Goal: Obtain resource: Obtain resource

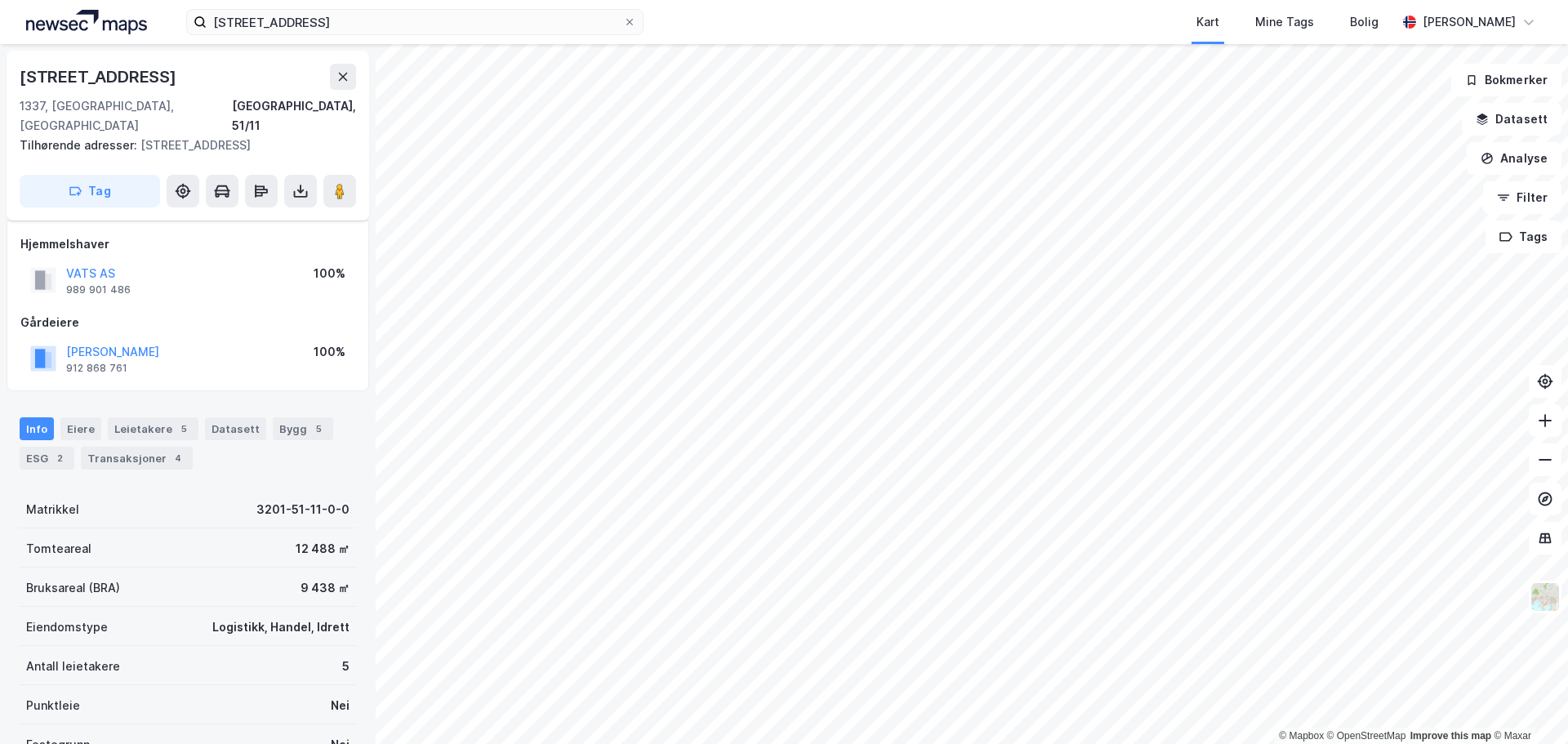
scroll to position [15, 0]
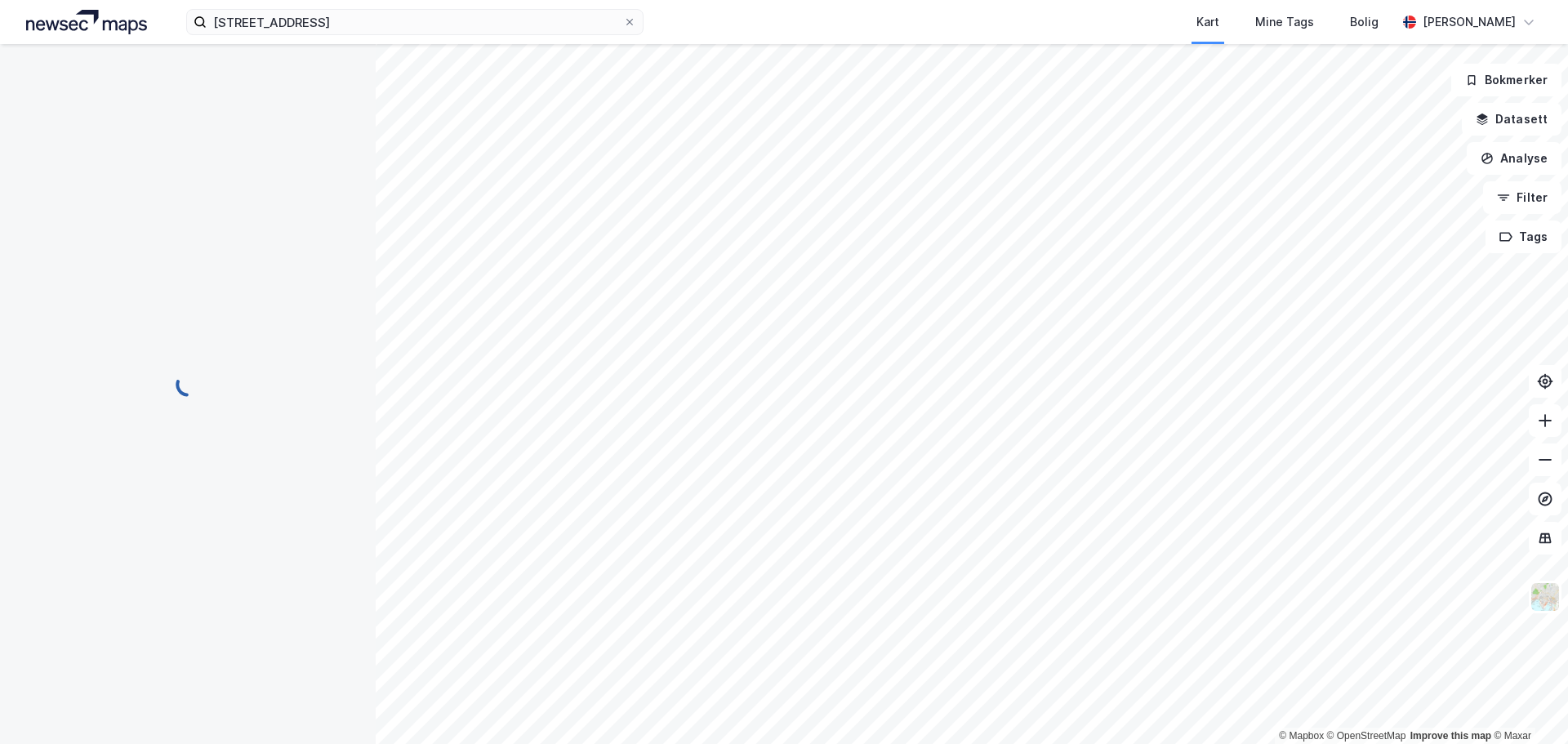
scroll to position [15, 0]
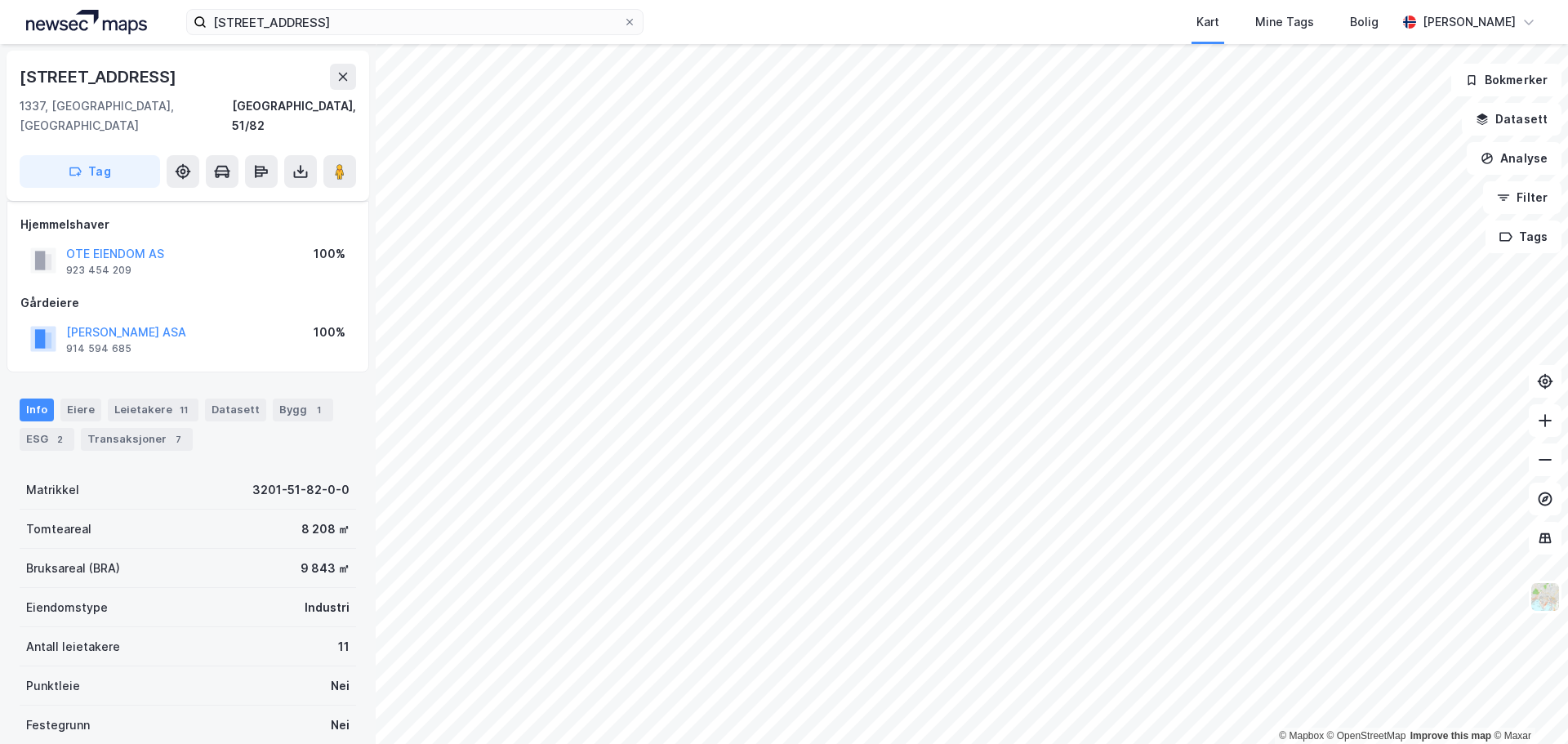
scroll to position [15, 0]
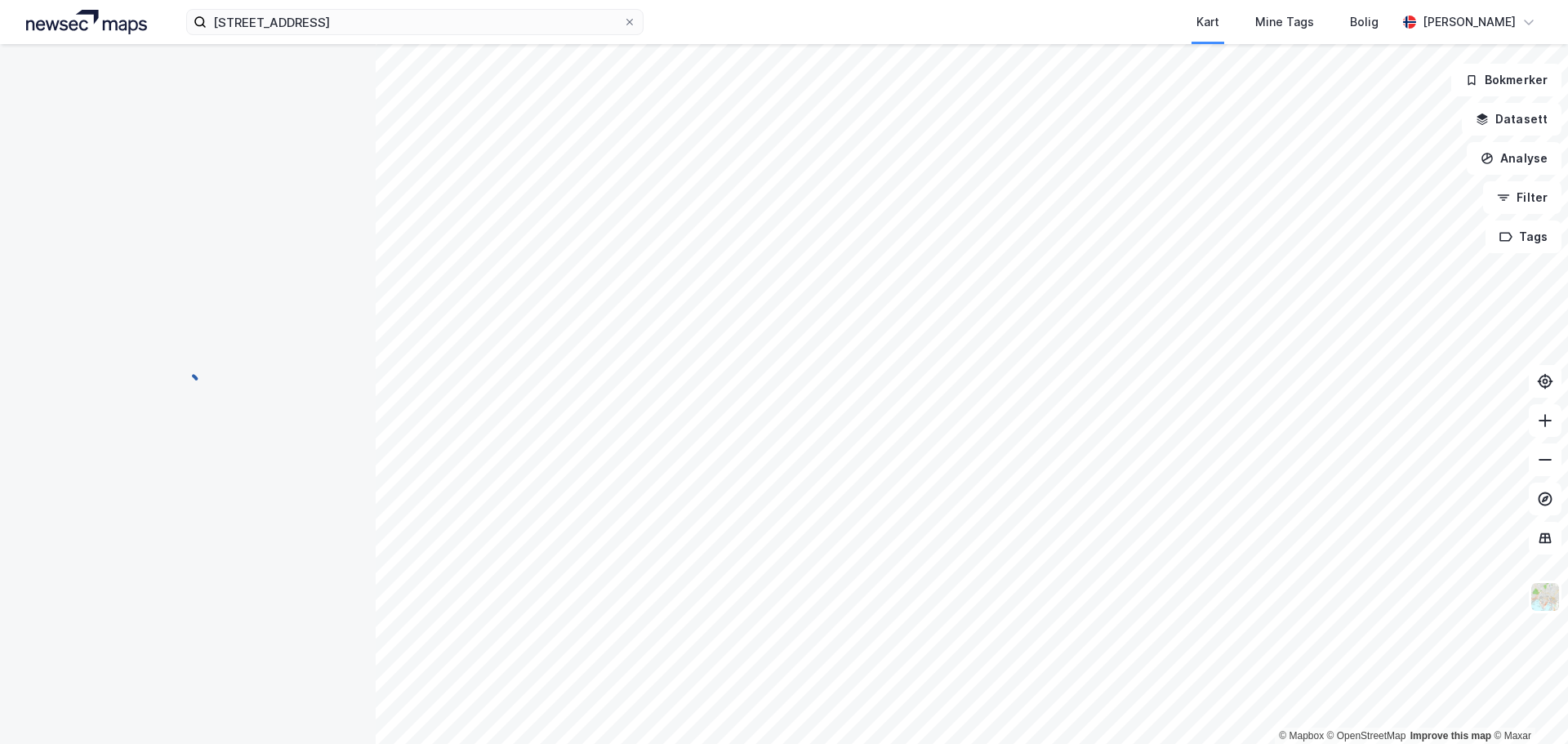
scroll to position [15, 0]
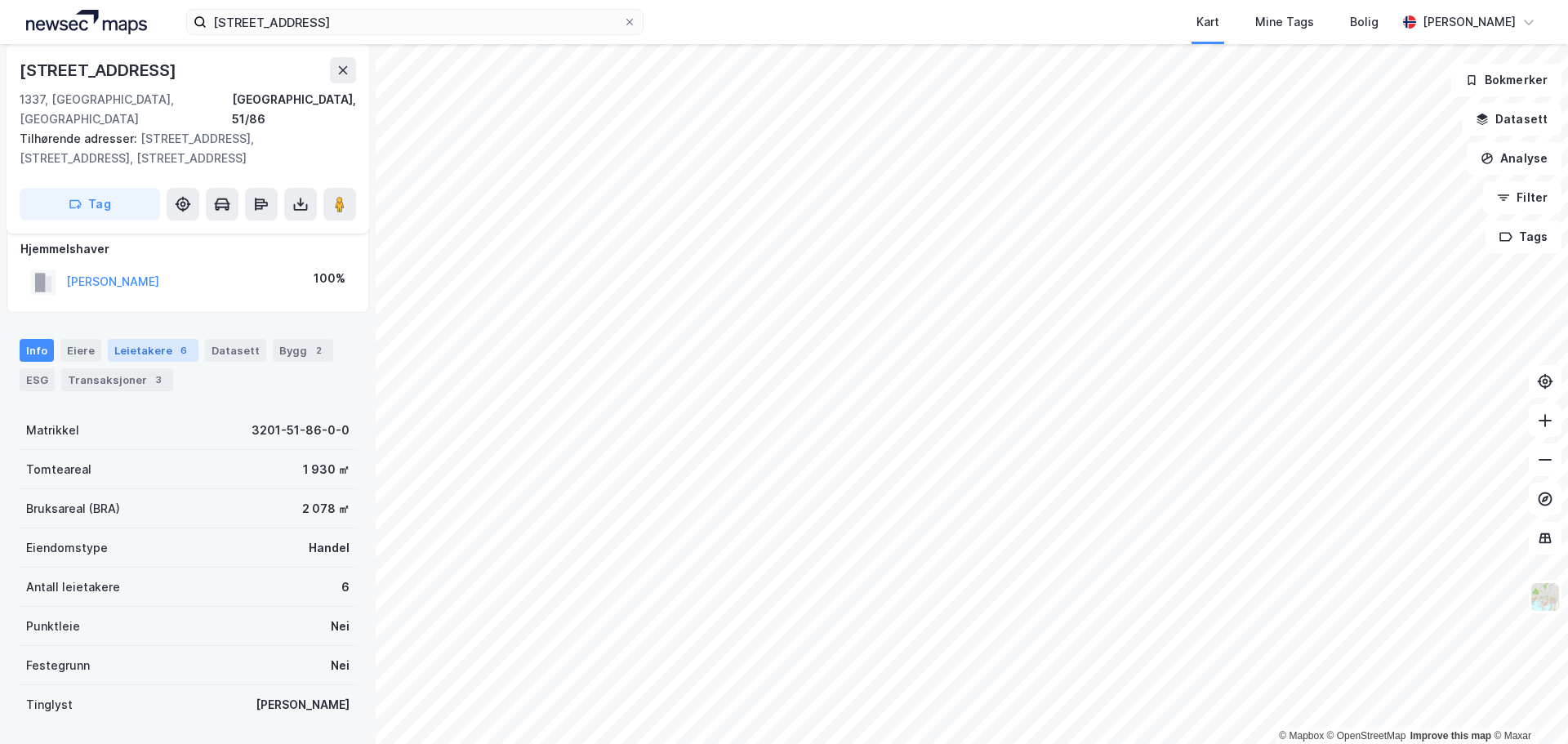
click at [127, 339] on div "Leietakere 6" at bounding box center [153, 350] width 90 height 23
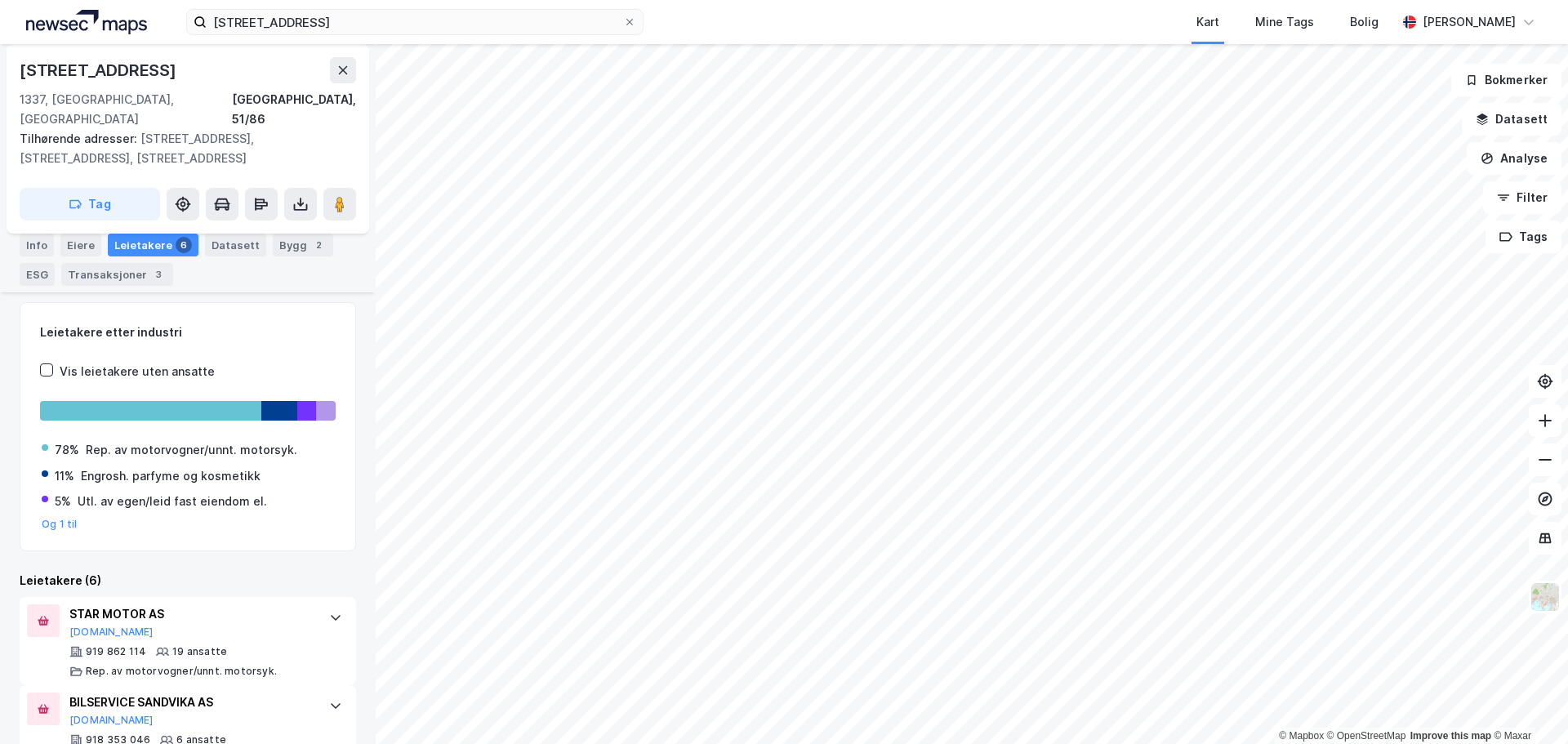
scroll to position [326, 0]
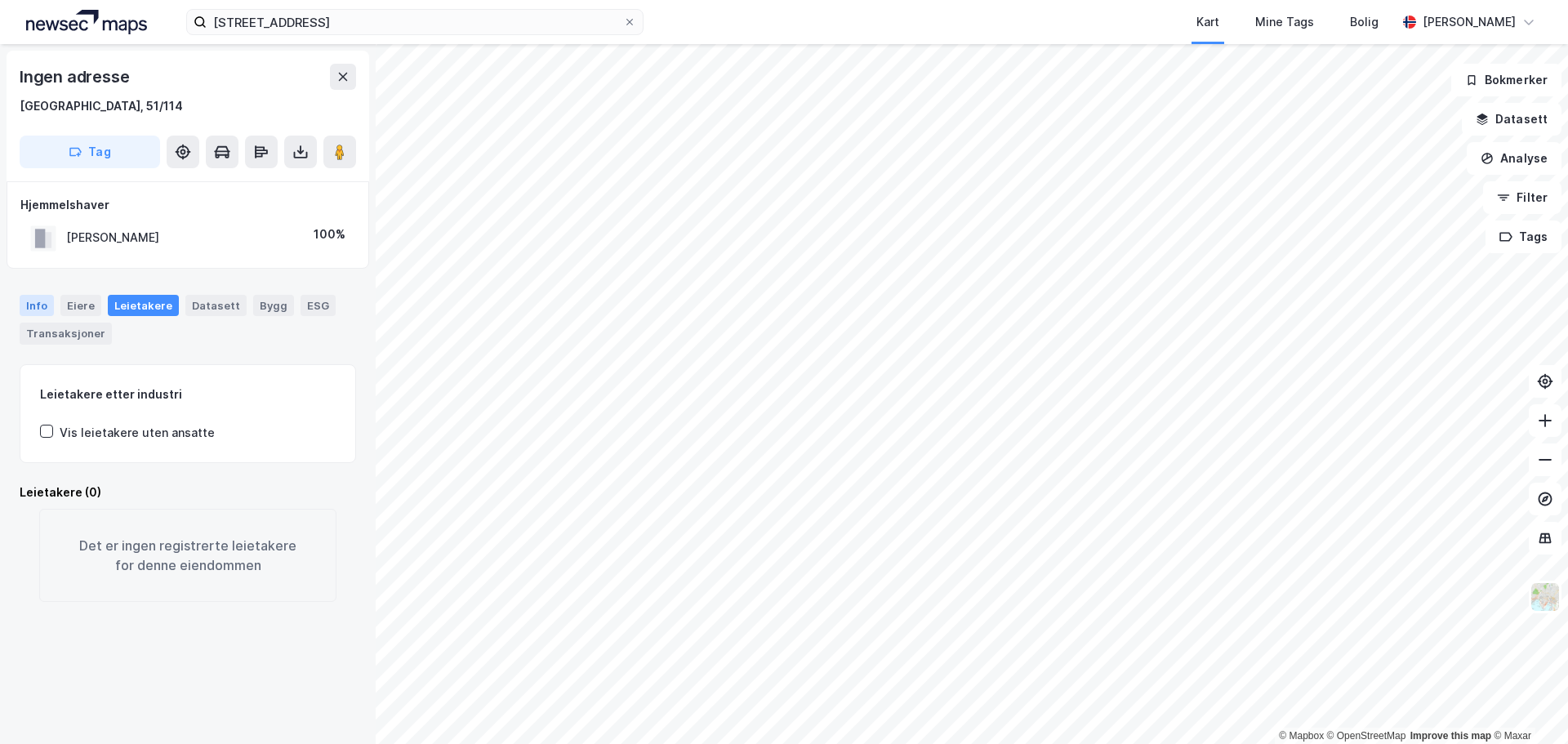
click at [31, 300] on div "Info" at bounding box center [36, 306] width 34 height 22
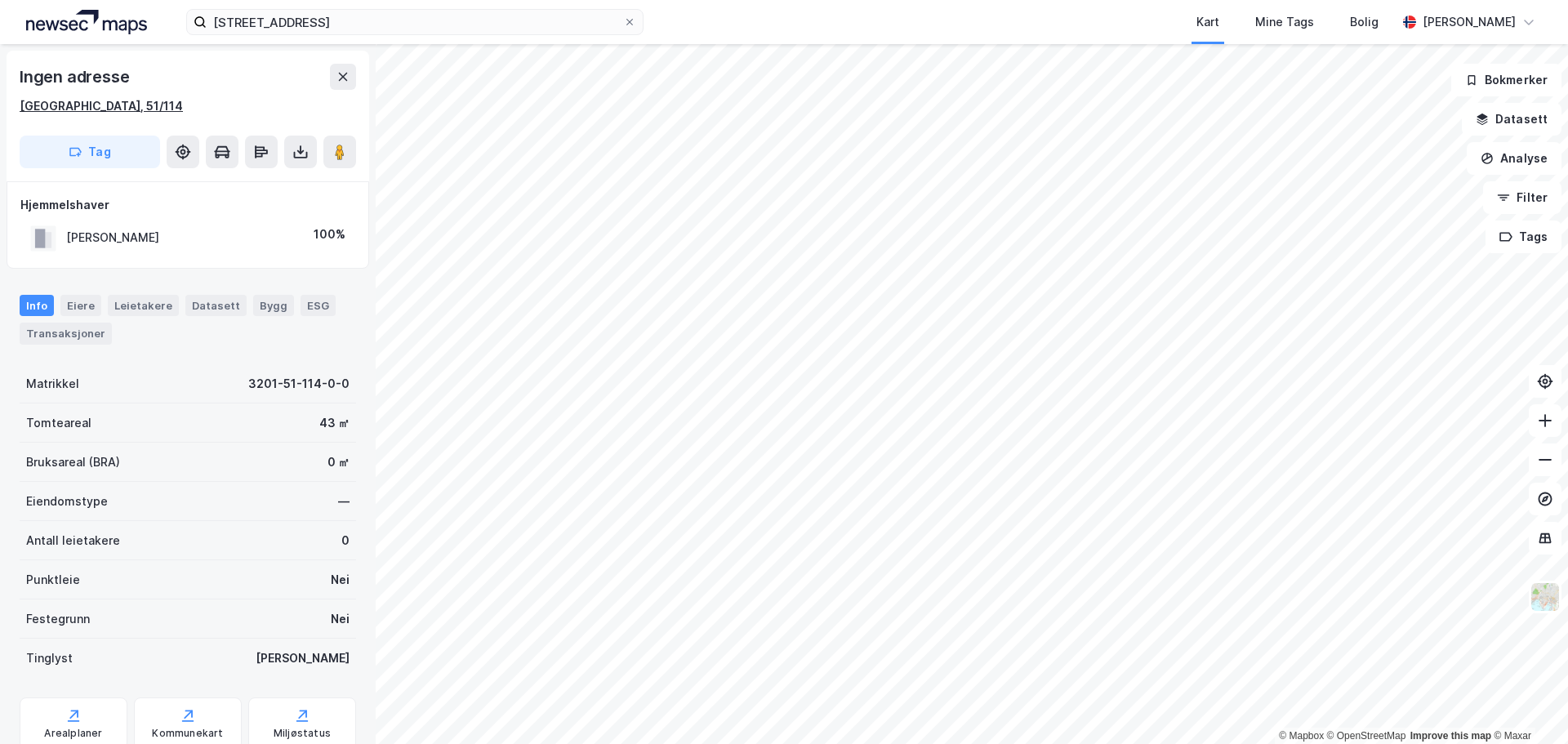
click at [76, 107] on div "[GEOGRAPHIC_DATA], 51/114" at bounding box center [101, 106] width 164 height 20
click at [124, 106] on div "[GEOGRAPHIC_DATA], 51/114" at bounding box center [187, 106] width 336 height 20
click at [305, 153] on icon at bounding box center [300, 152] width 17 height 17
click at [267, 186] on div "Last ned grunnbok" at bounding box center [220, 184] width 95 height 13
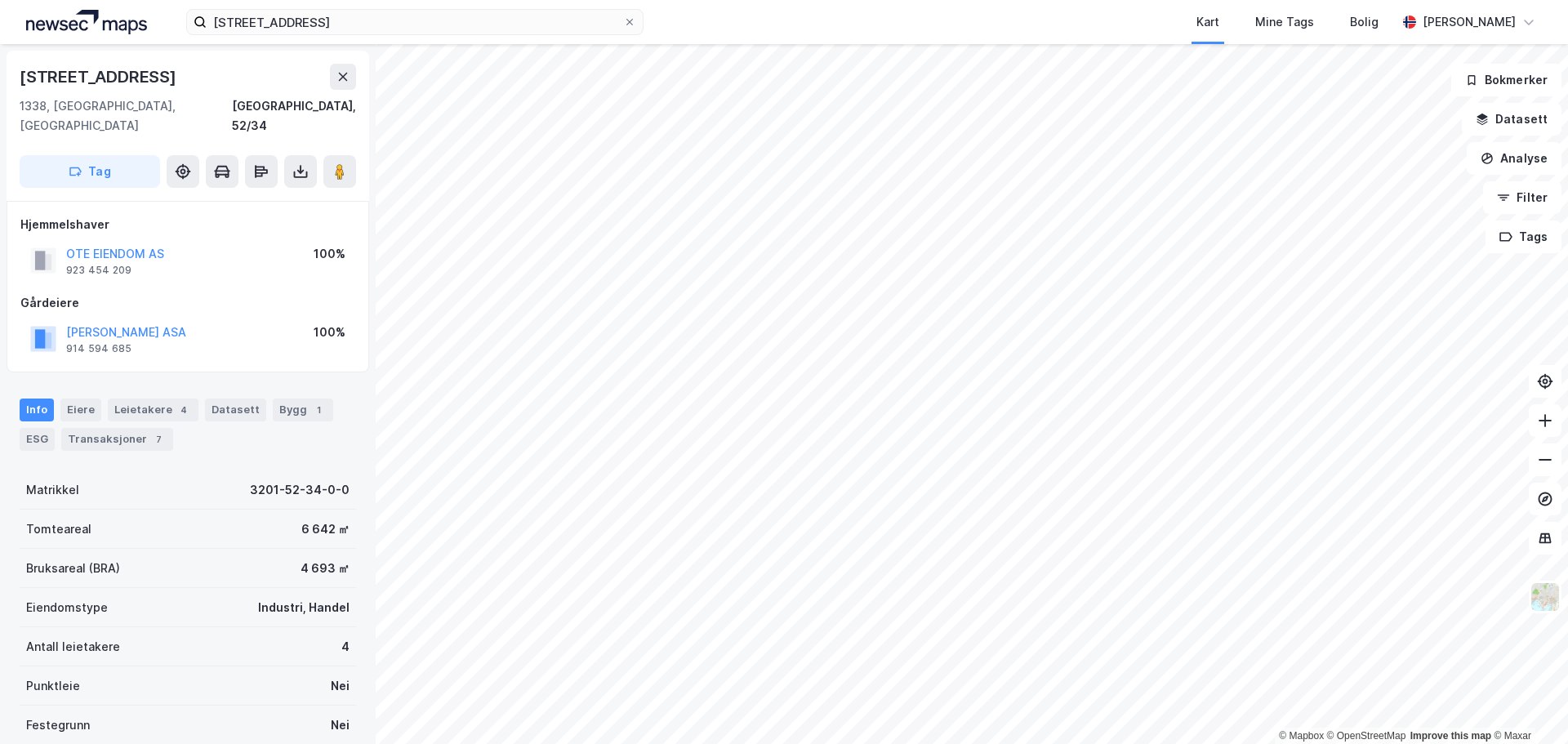
scroll to position [1, 0]
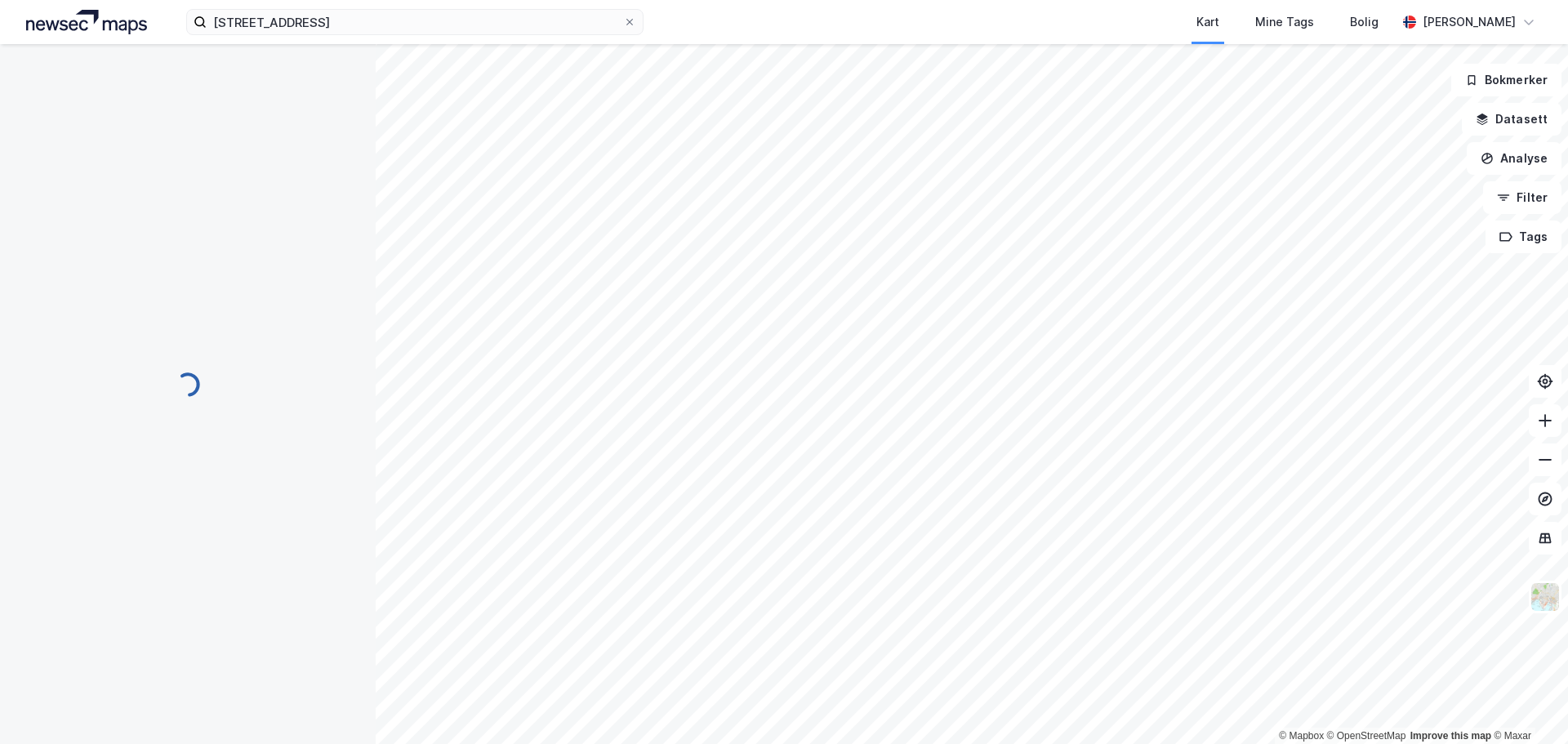
scroll to position [1, 0]
